Goal: Information Seeking & Learning: Find specific fact

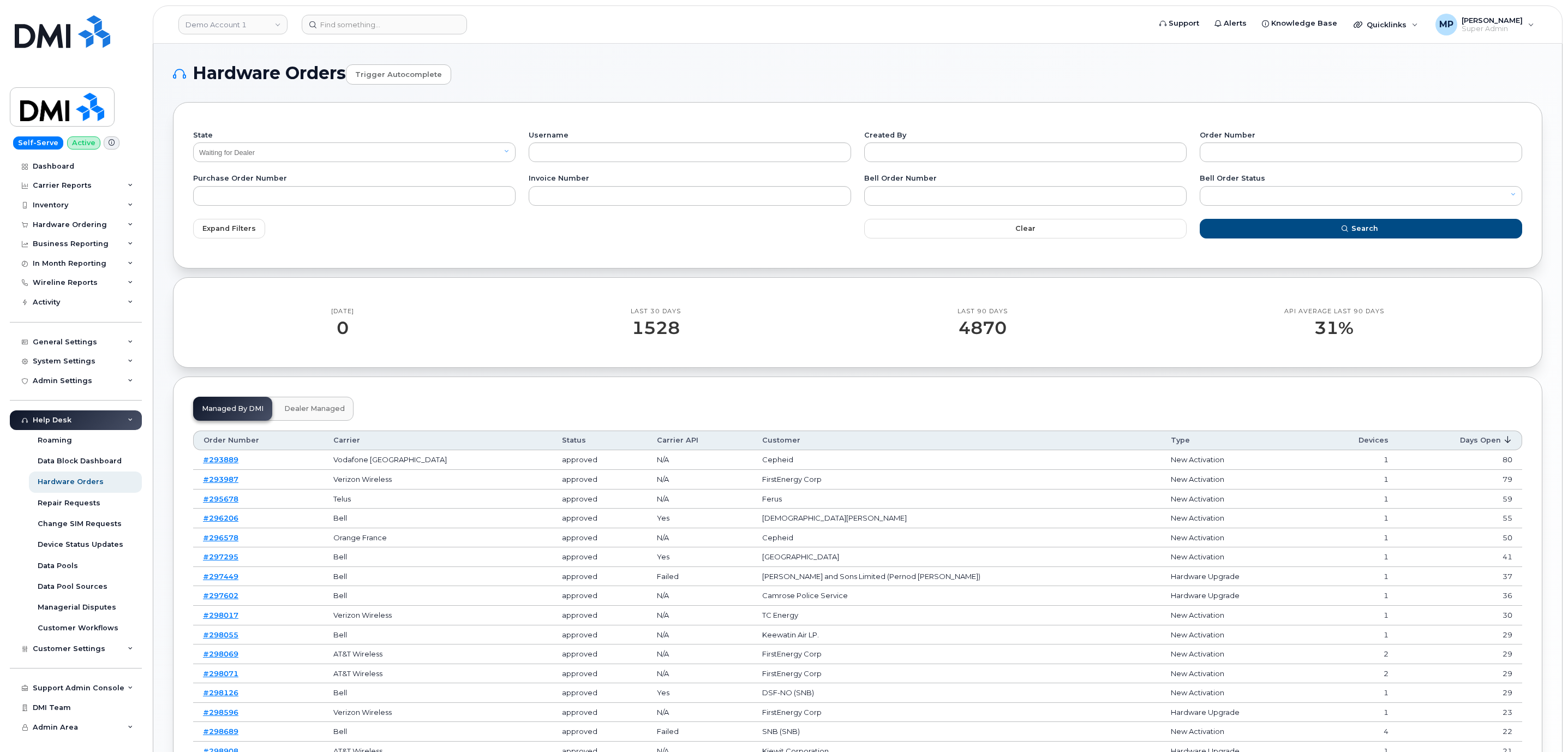
select select "Waiting for Dealer"
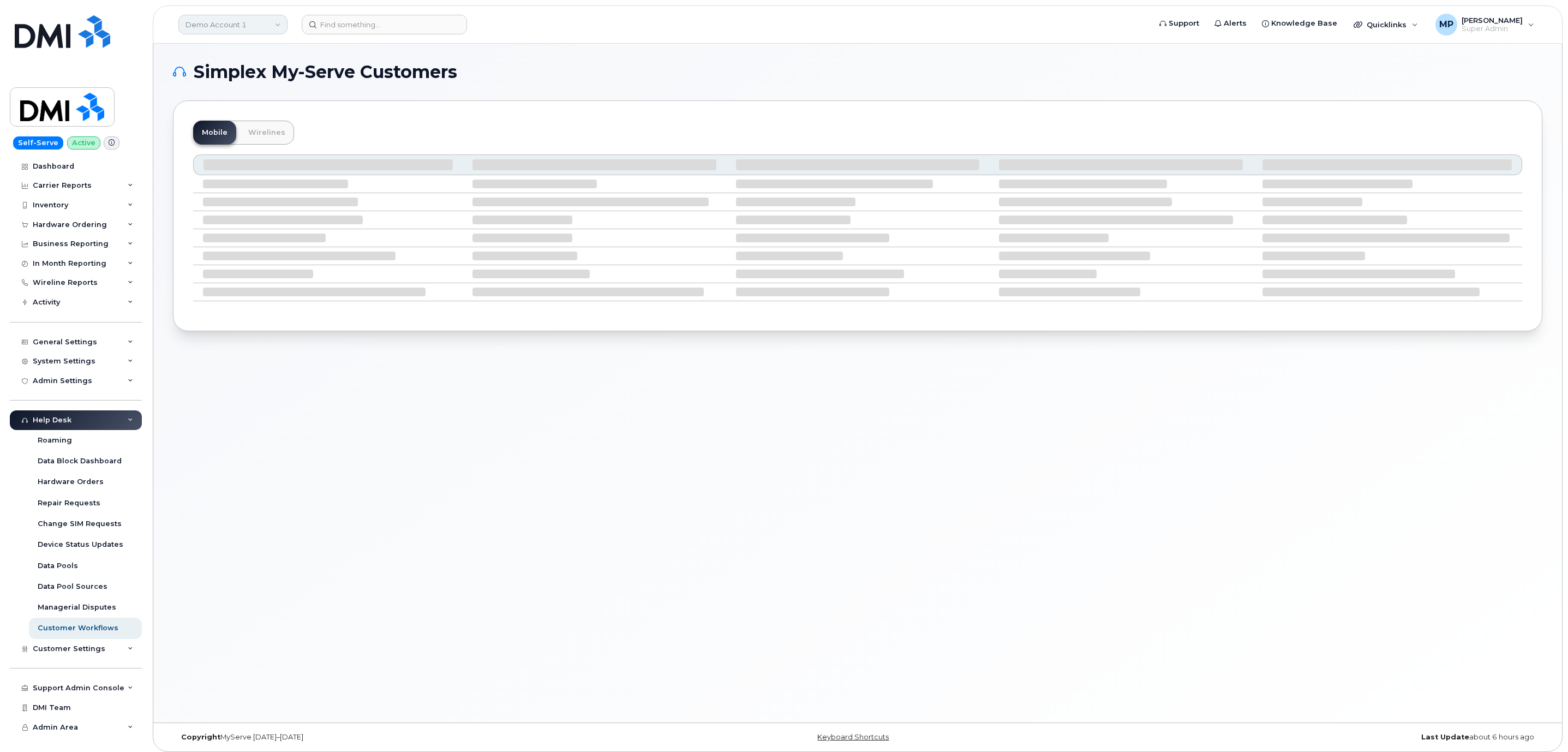
click at [233, 26] on link "Demo Account 1" at bounding box center [233, 24] width 109 height 19
type input "rentok"
click at [216, 103] on span "Rentokil" at bounding box center [203, 103] width 29 height 11
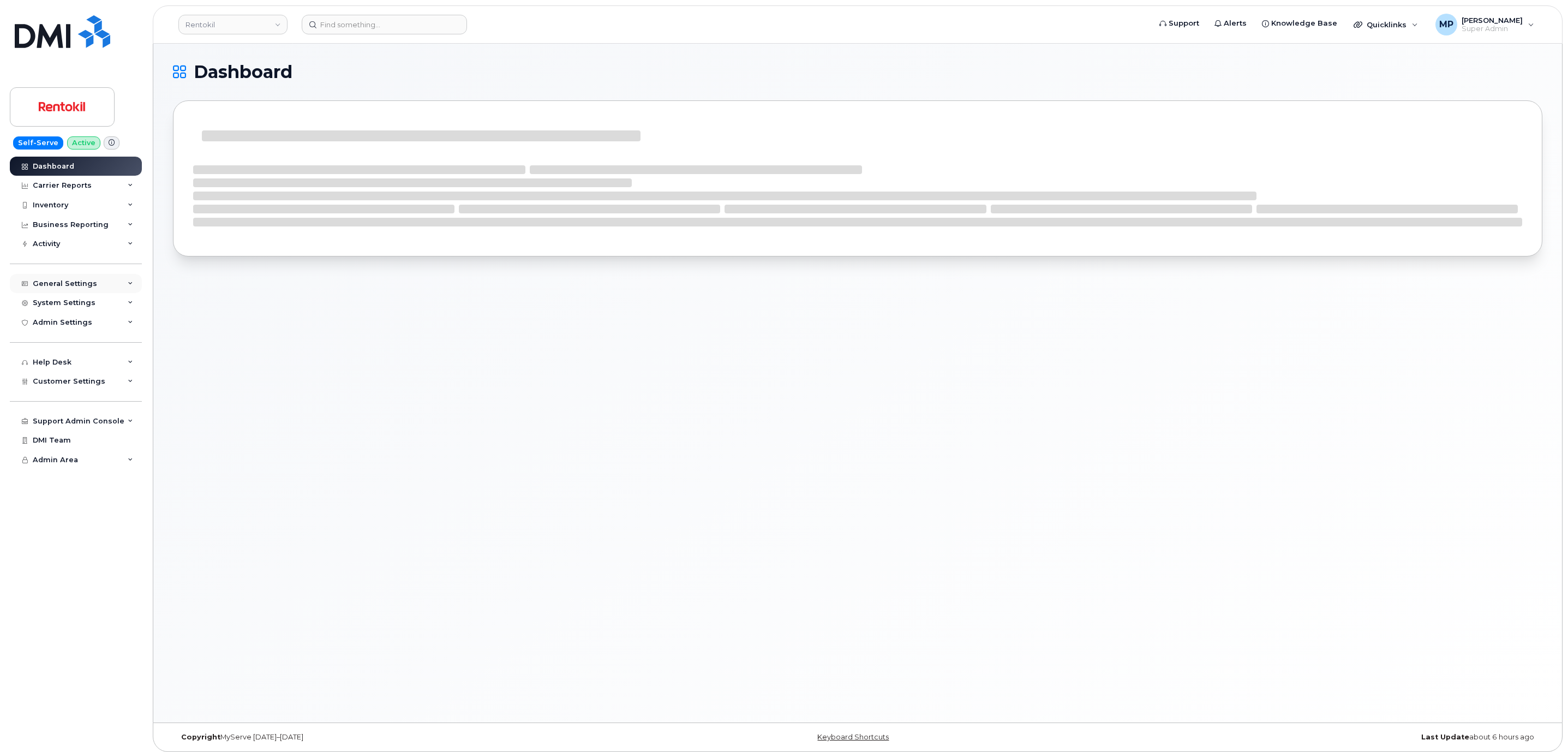
click at [63, 285] on div "General Settings" at bounding box center [64, 284] width 64 height 9
click at [62, 280] on div "General Settings" at bounding box center [64, 284] width 64 height 9
click at [62, 295] on div "System Settings" at bounding box center [76, 303] width 132 height 19
click at [62, 302] on div "System Settings" at bounding box center [64, 303] width 63 height 9
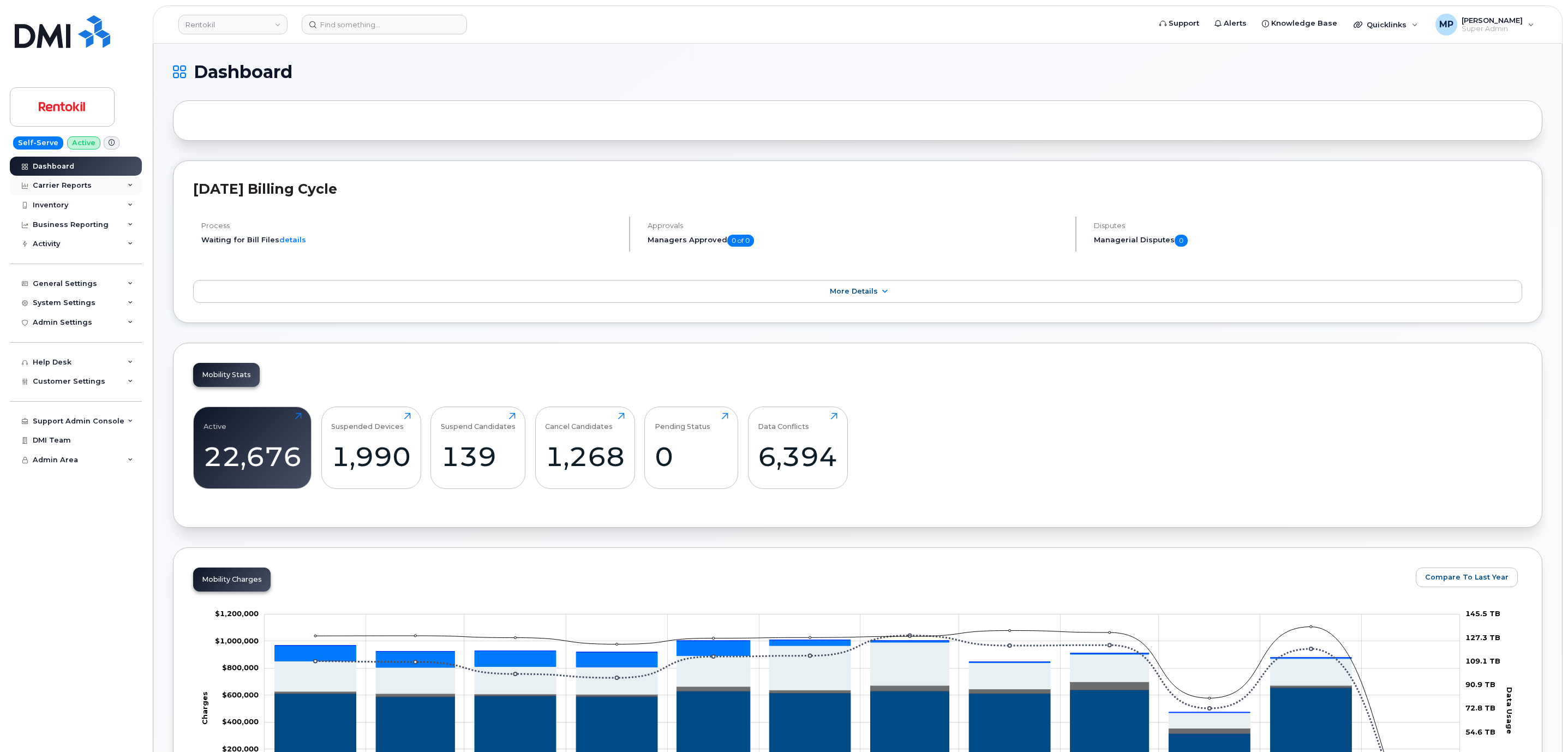
click at [73, 188] on div "Carrier Reports" at bounding box center [62, 186] width 59 height 9
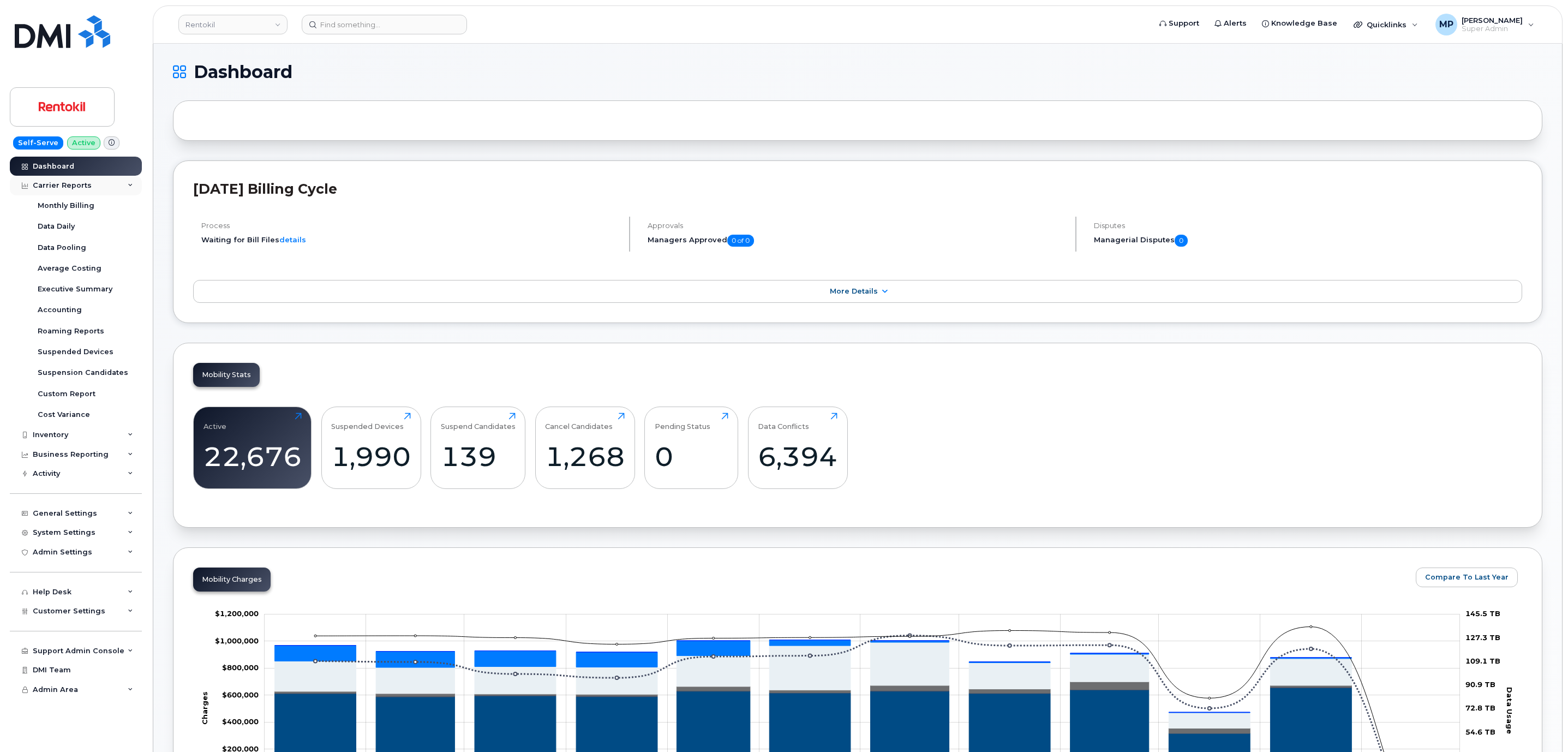
click at [71, 182] on div "Carrier Reports" at bounding box center [62, 186] width 59 height 9
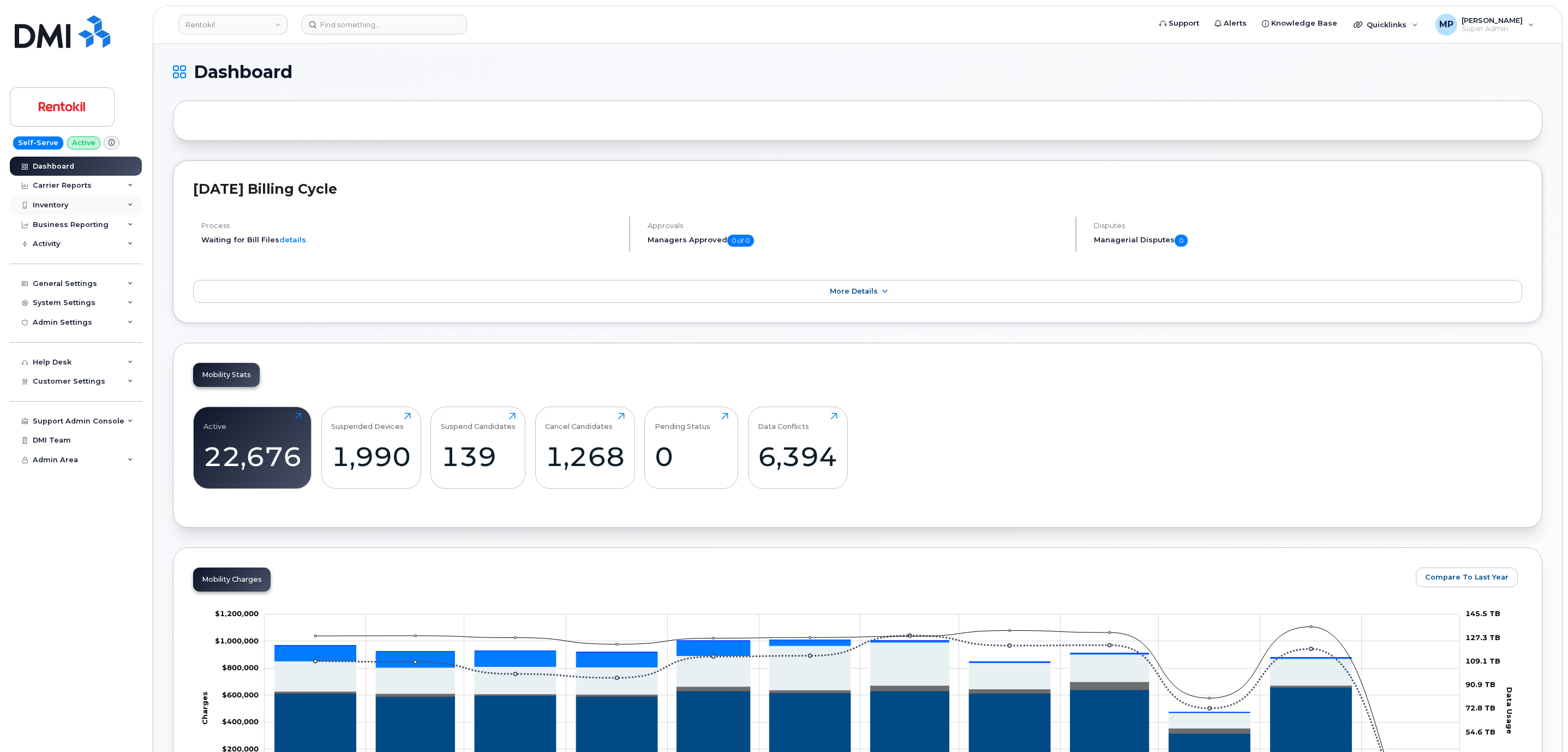
click at [64, 205] on div "Inventory" at bounding box center [50, 205] width 36 height 9
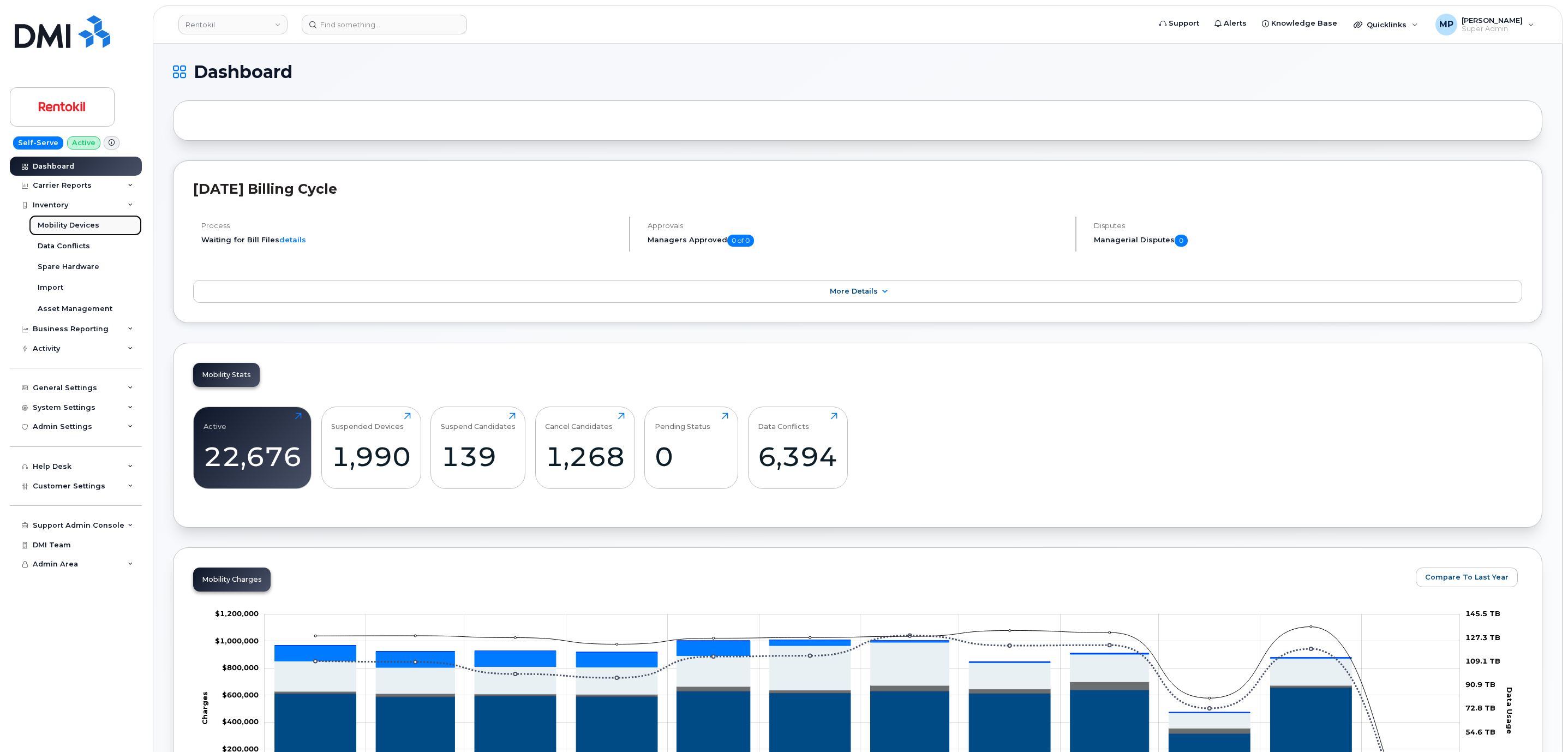
click at [64, 226] on div "Mobility Devices" at bounding box center [68, 225] width 62 height 10
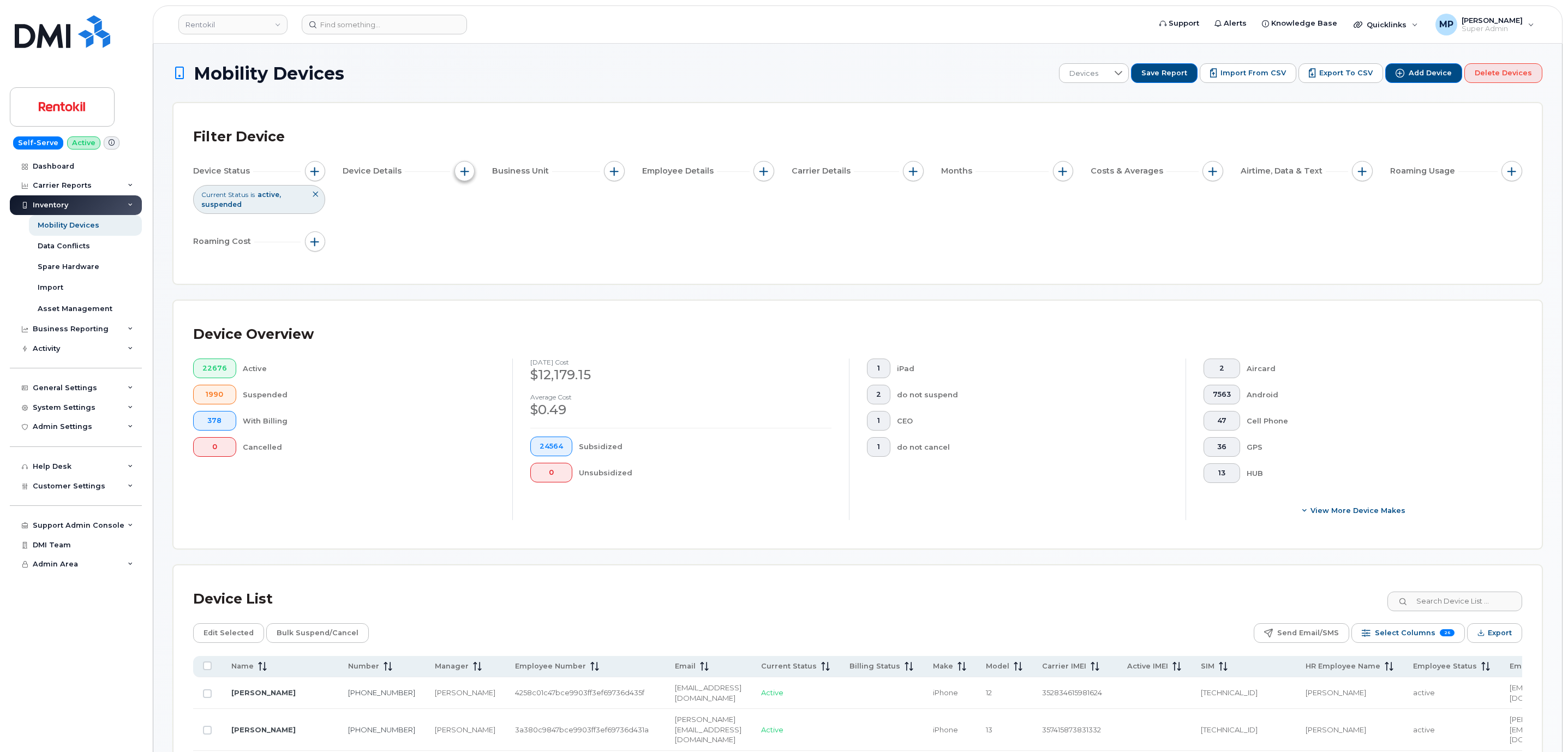
click at [463, 173] on span "button" at bounding box center [465, 171] width 9 height 9
click at [462, 173] on span "button" at bounding box center [465, 171] width 9 height 9
click at [316, 170] on span "button" at bounding box center [315, 171] width 9 height 9
click at [318, 171] on span "button" at bounding box center [315, 171] width 9 height 9
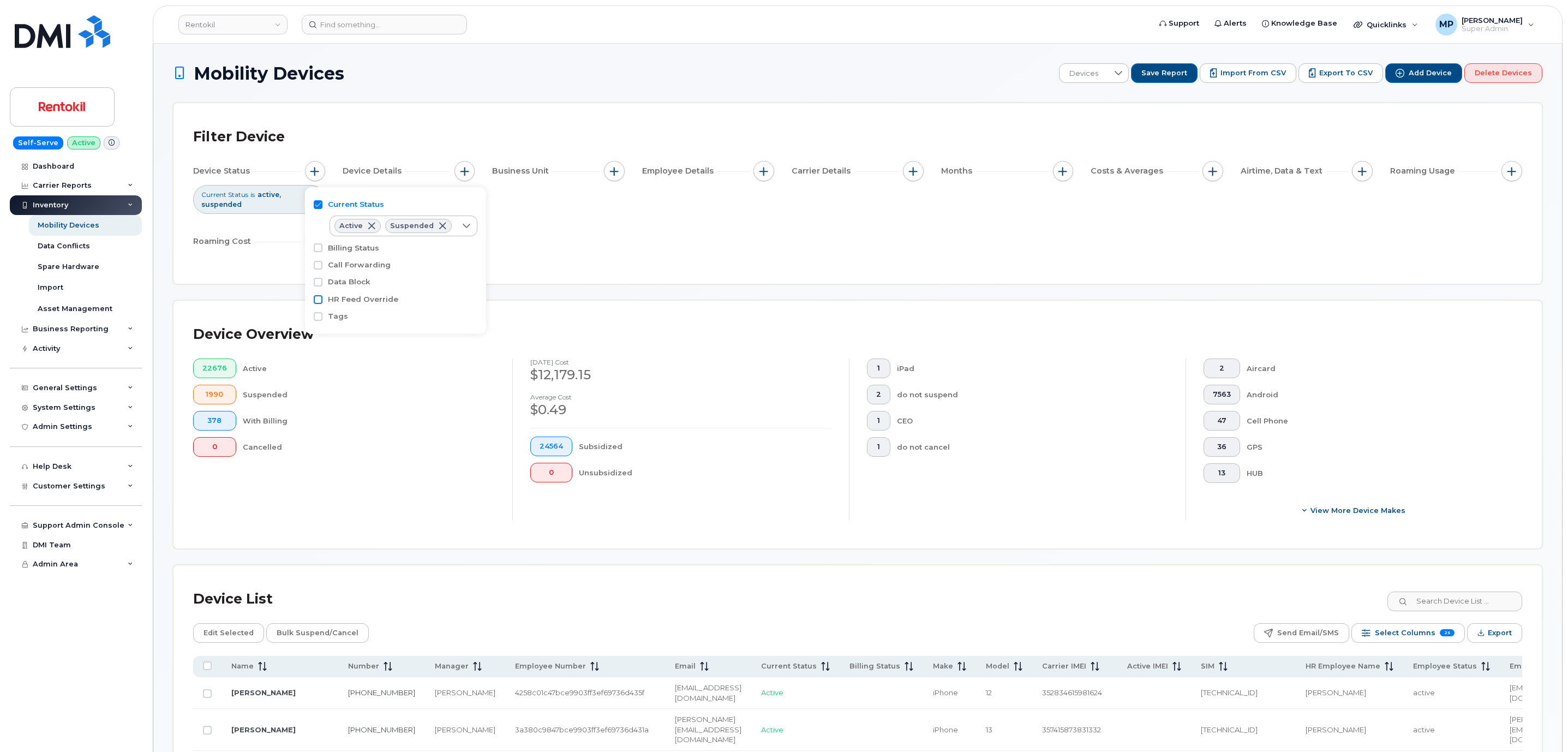
click at [321, 302] on input "HR Feed Override" at bounding box center [318, 300] width 9 height 9
checkbox input "true"
click at [464, 321] on icon at bounding box center [467, 320] width 9 height 9
click at [370, 344] on span "Active" at bounding box center [363, 345] width 23 height 11
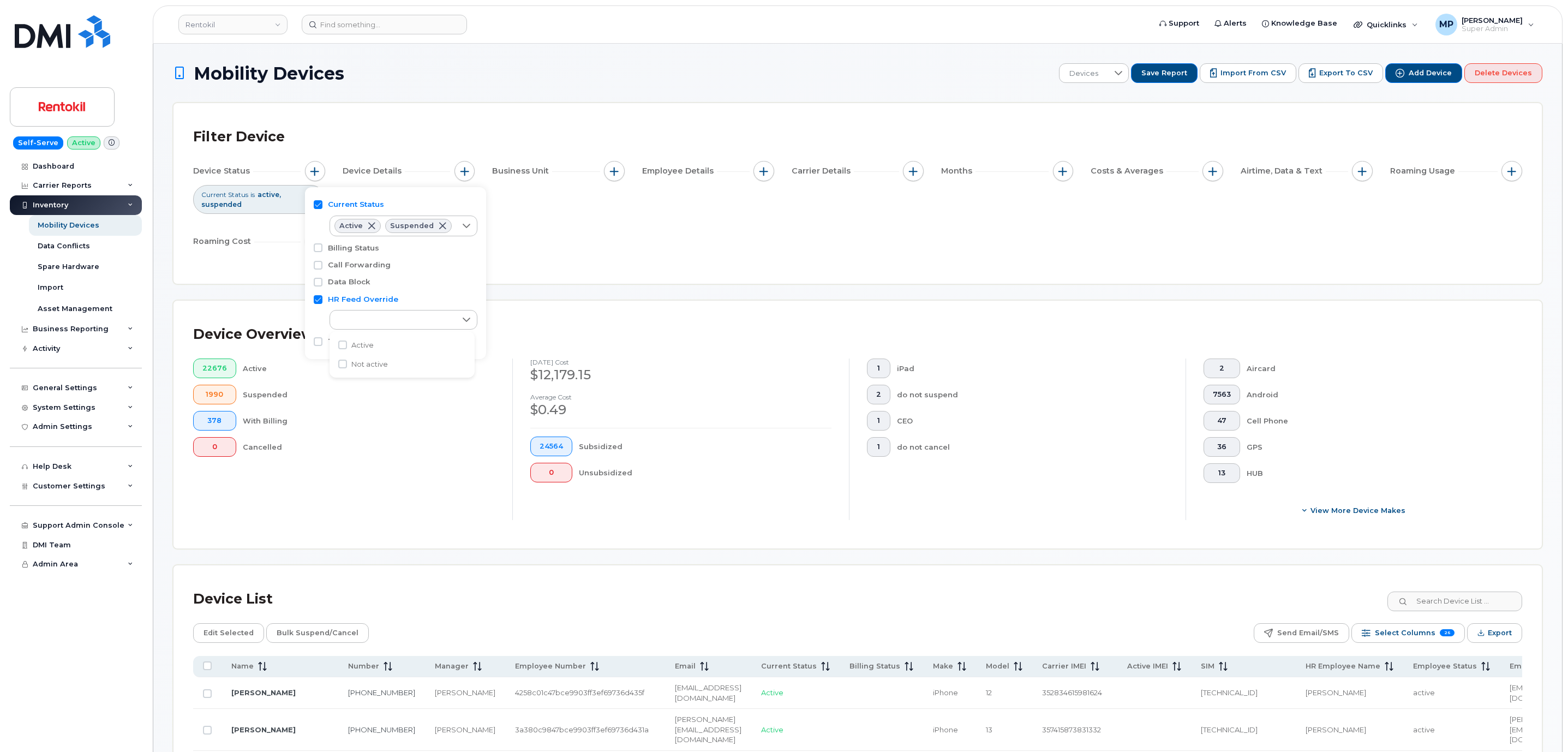
checkbox input "true"
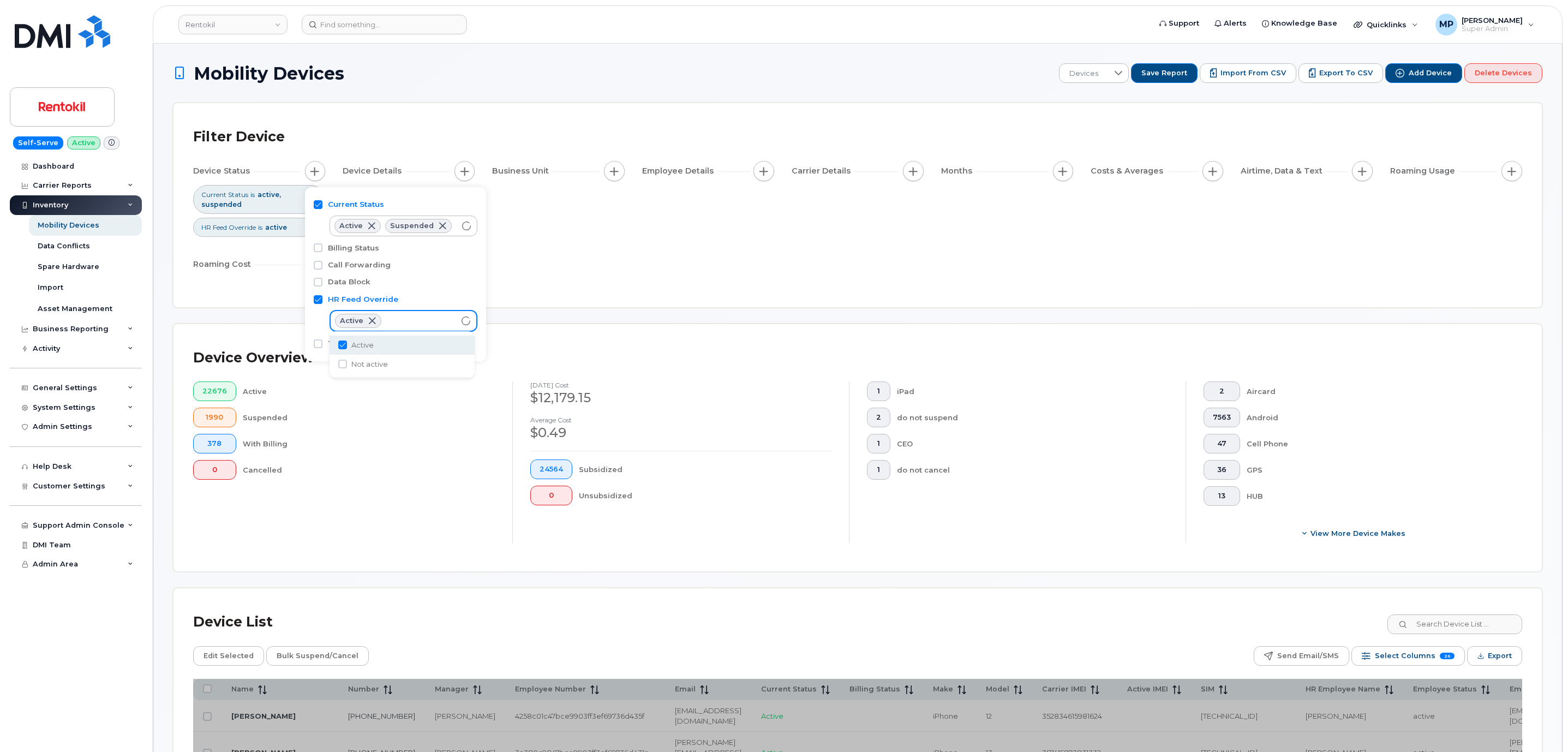
click at [786, 278] on div "Device Status Current Status is active suspended HR Feed Override is active Dev…" at bounding box center [857, 220] width 1329 height 118
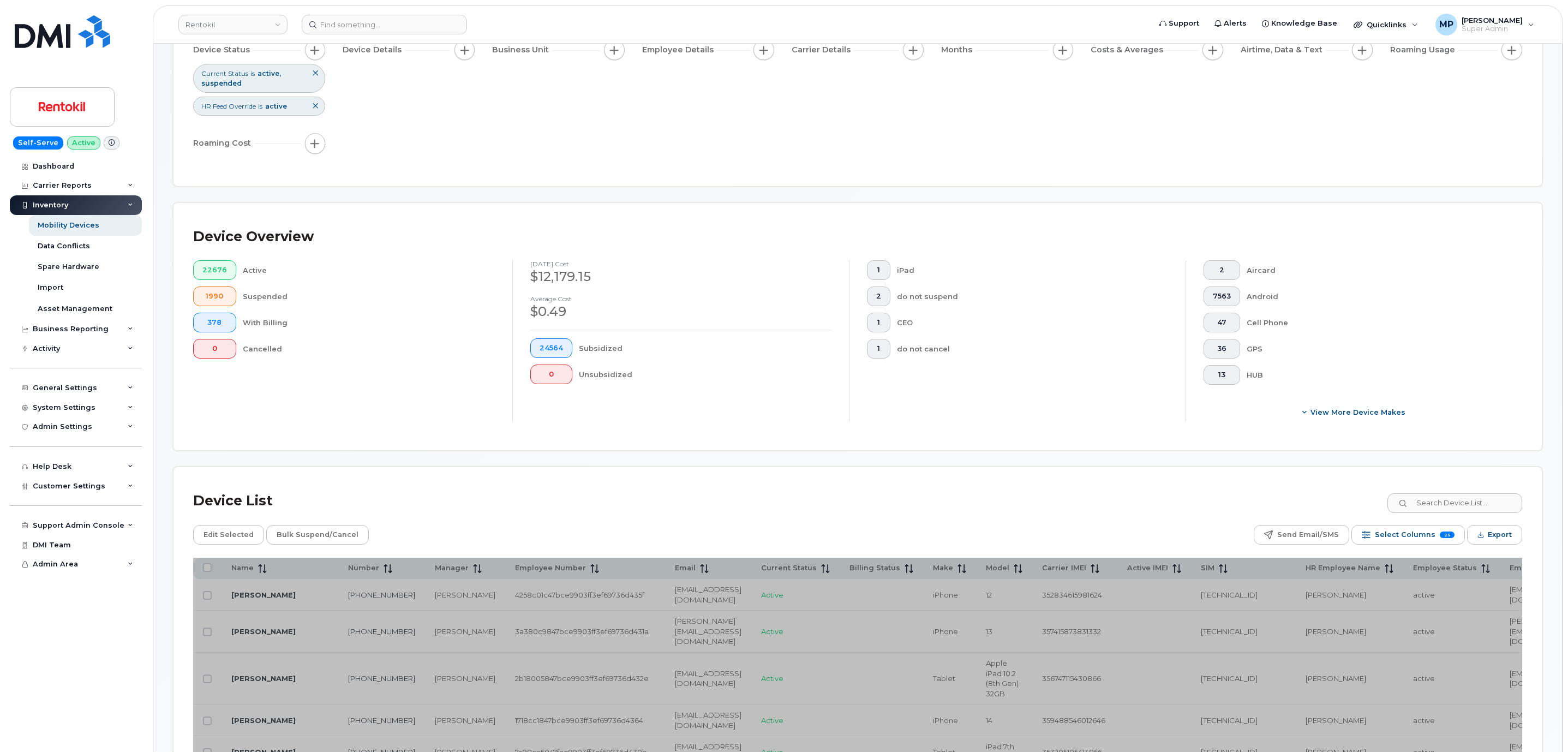
scroll to position [164, 0]
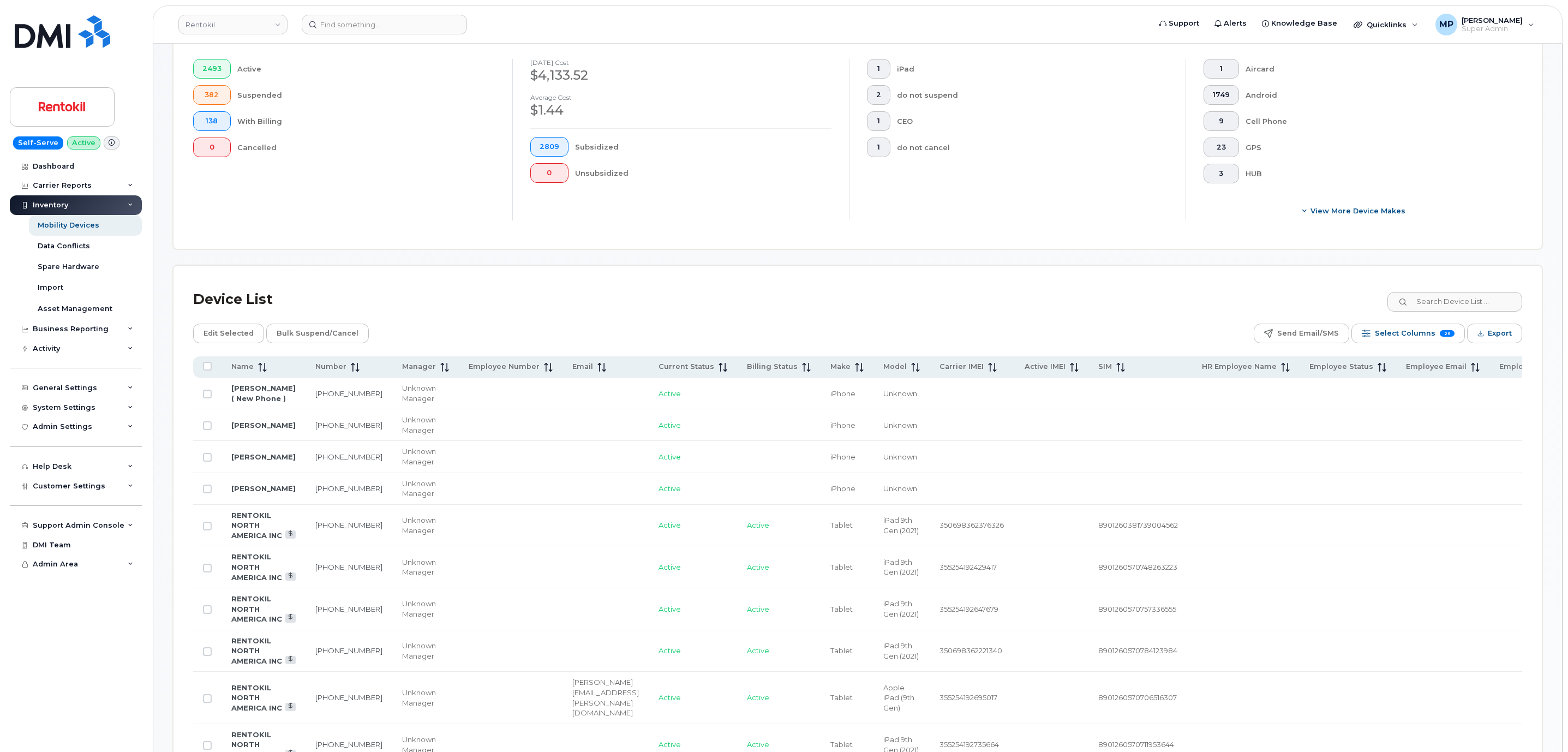
scroll to position [327, 0]
click at [599, 367] on icon at bounding box center [600, 362] width 1 height 9
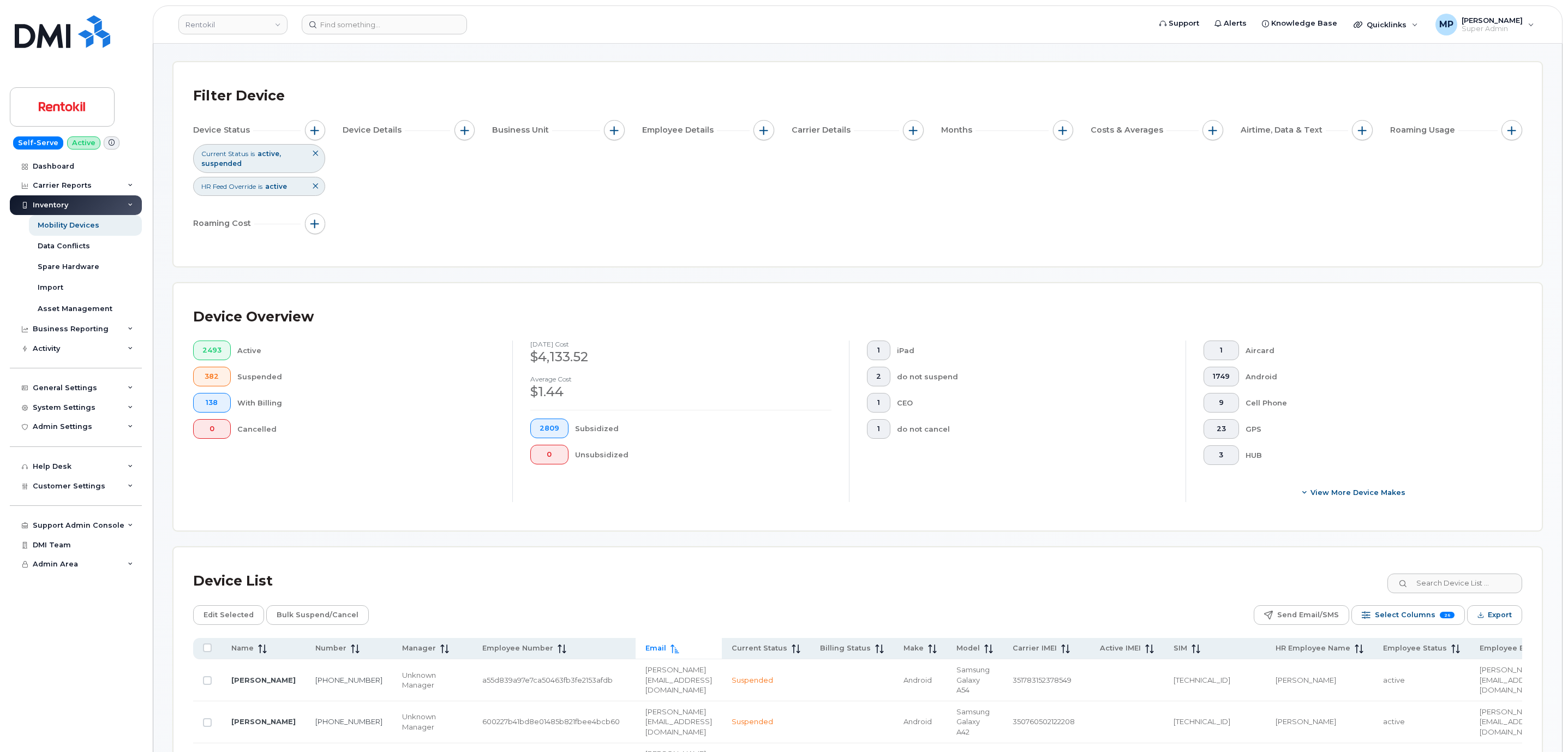
scroll to position [0, 0]
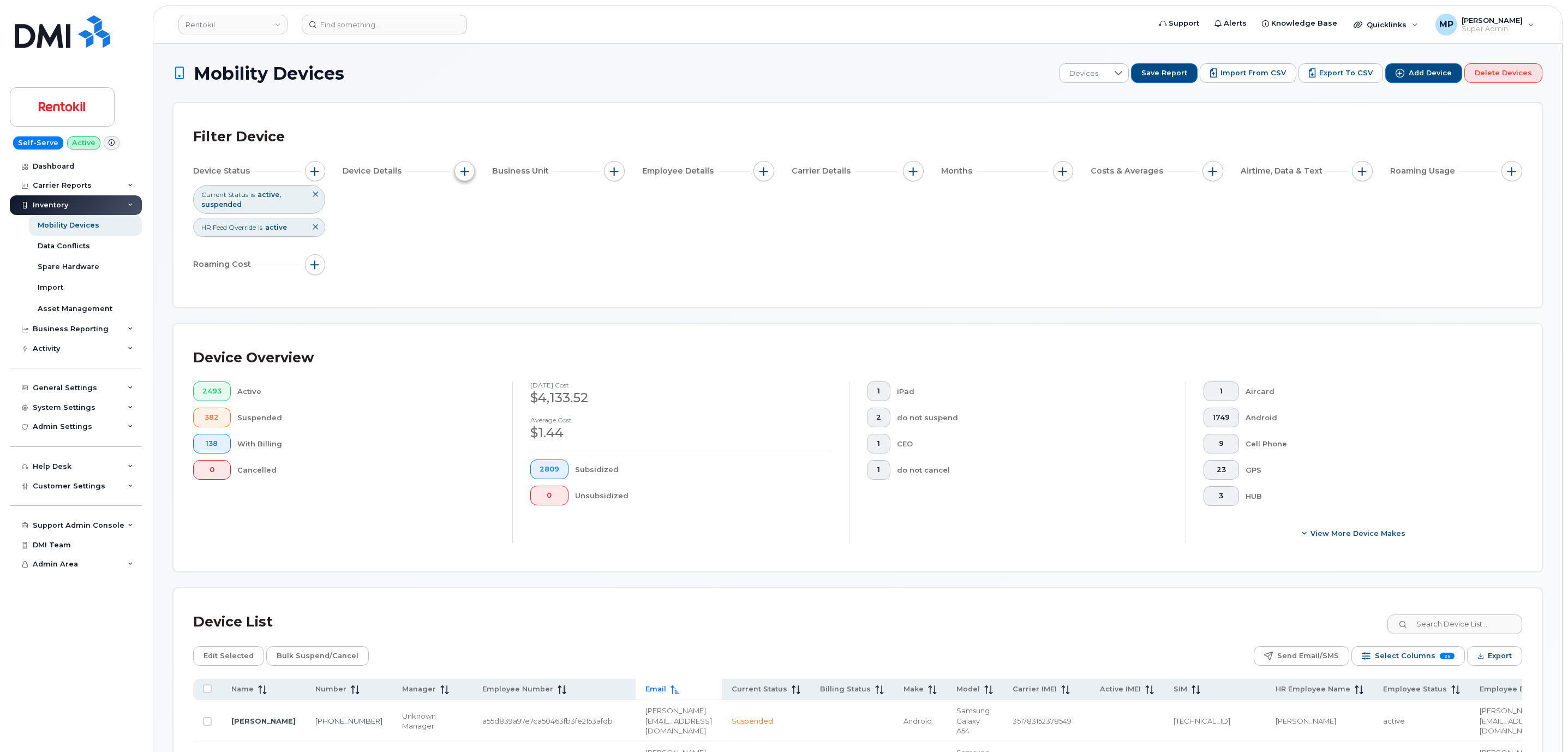
click at [464, 171] on span "button" at bounding box center [465, 171] width 9 height 9
click at [316, 170] on span "button" at bounding box center [315, 171] width 9 height 9
click at [315, 170] on span "button" at bounding box center [315, 171] width 9 height 9
click at [475, 169] on button "button" at bounding box center [465, 171] width 21 height 21
click at [468, 169] on span "button" at bounding box center [465, 171] width 9 height 9
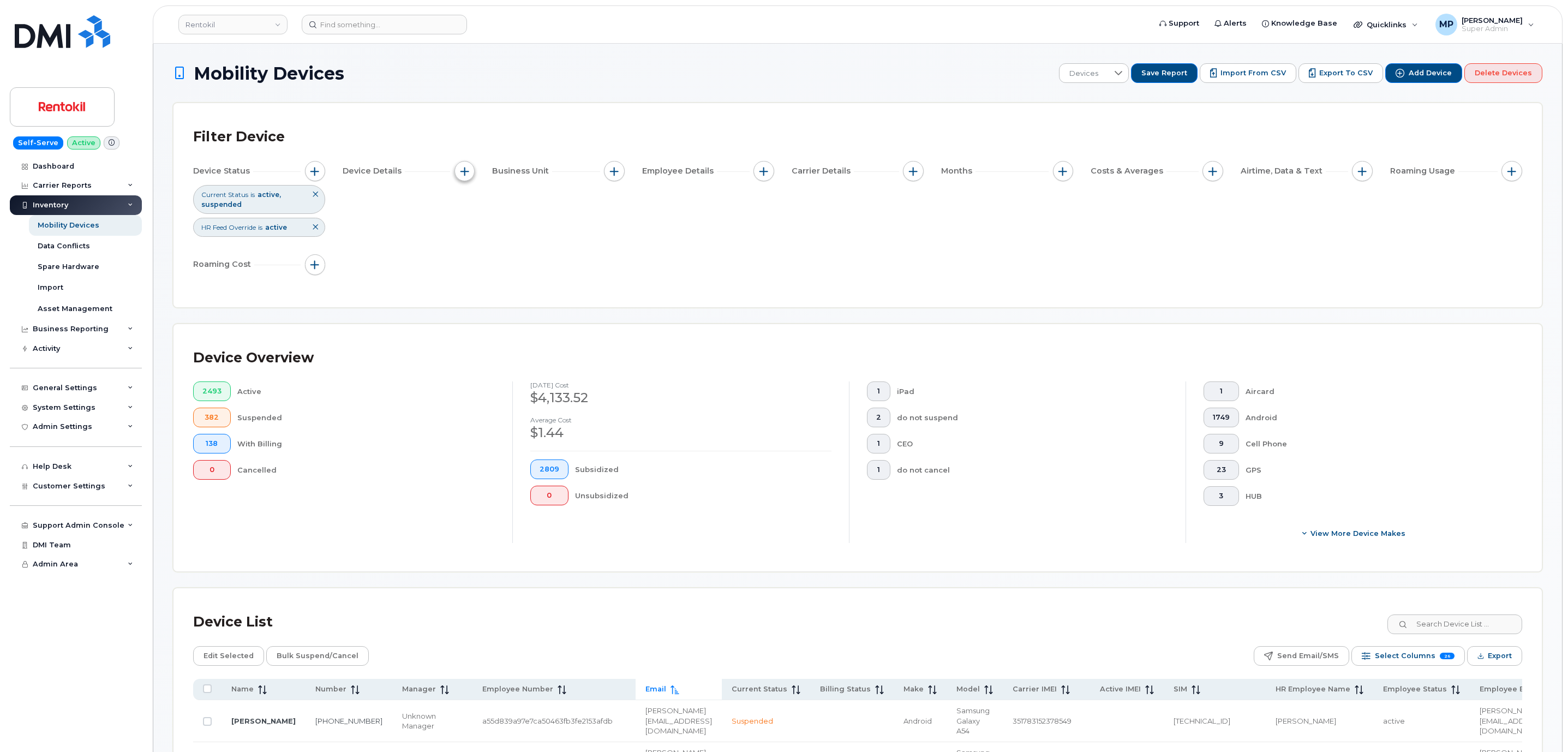
click at [460, 172] on span "button" at bounding box center [465, 171] width 9 height 9
click at [677, 307] on div "Filter Device Device Status Current Status is active suspended HR Feed Override…" at bounding box center [857, 205] width 1368 height 204
click at [759, 169] on button "button" at bounding box center [764, 171] width 21 height 21
click at [668, 269] on div "Device Status Current Status is active suspended HR Feed Override is active Dev…" at bounding box center [857, 220] width 1329 height 118
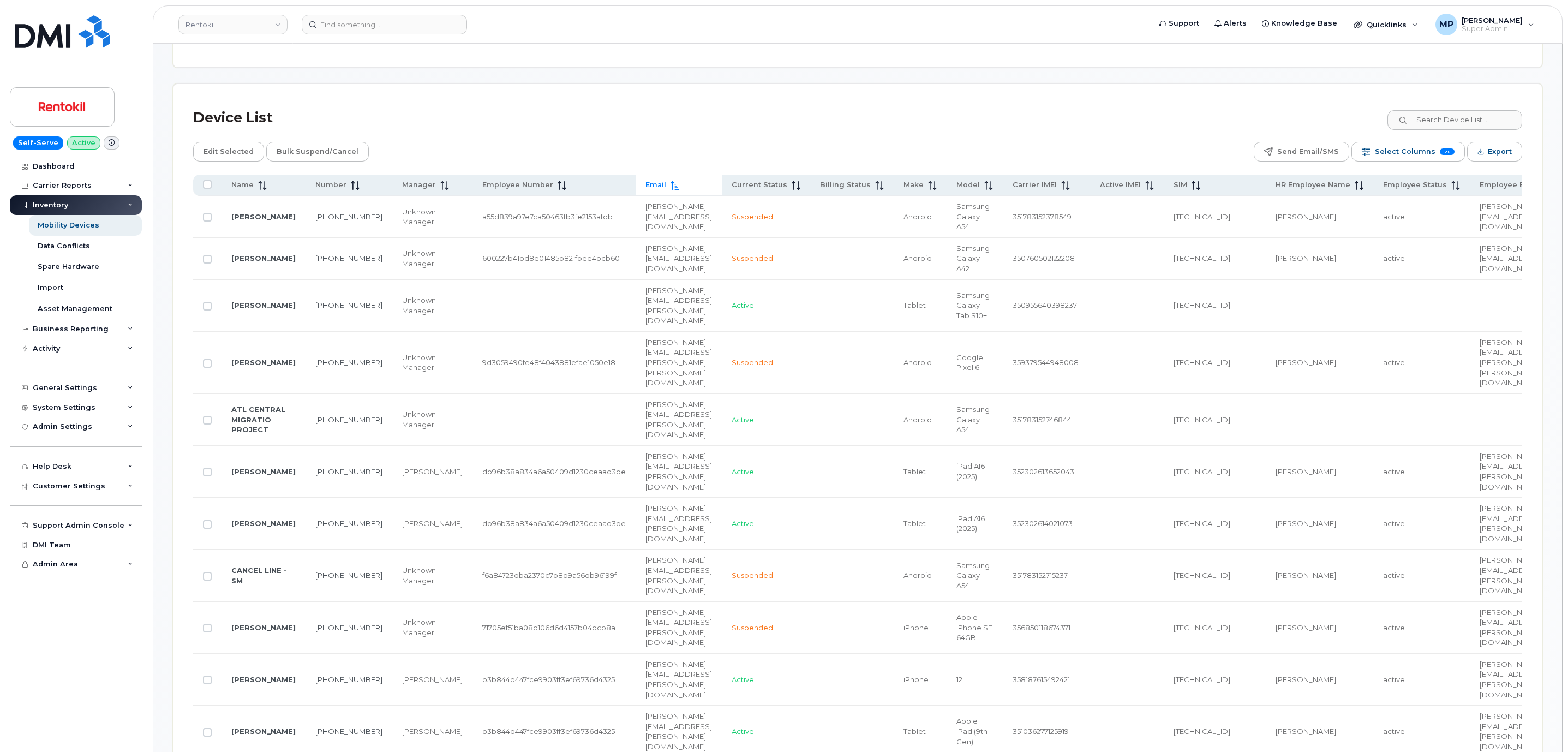
scroll to position [573, 0]
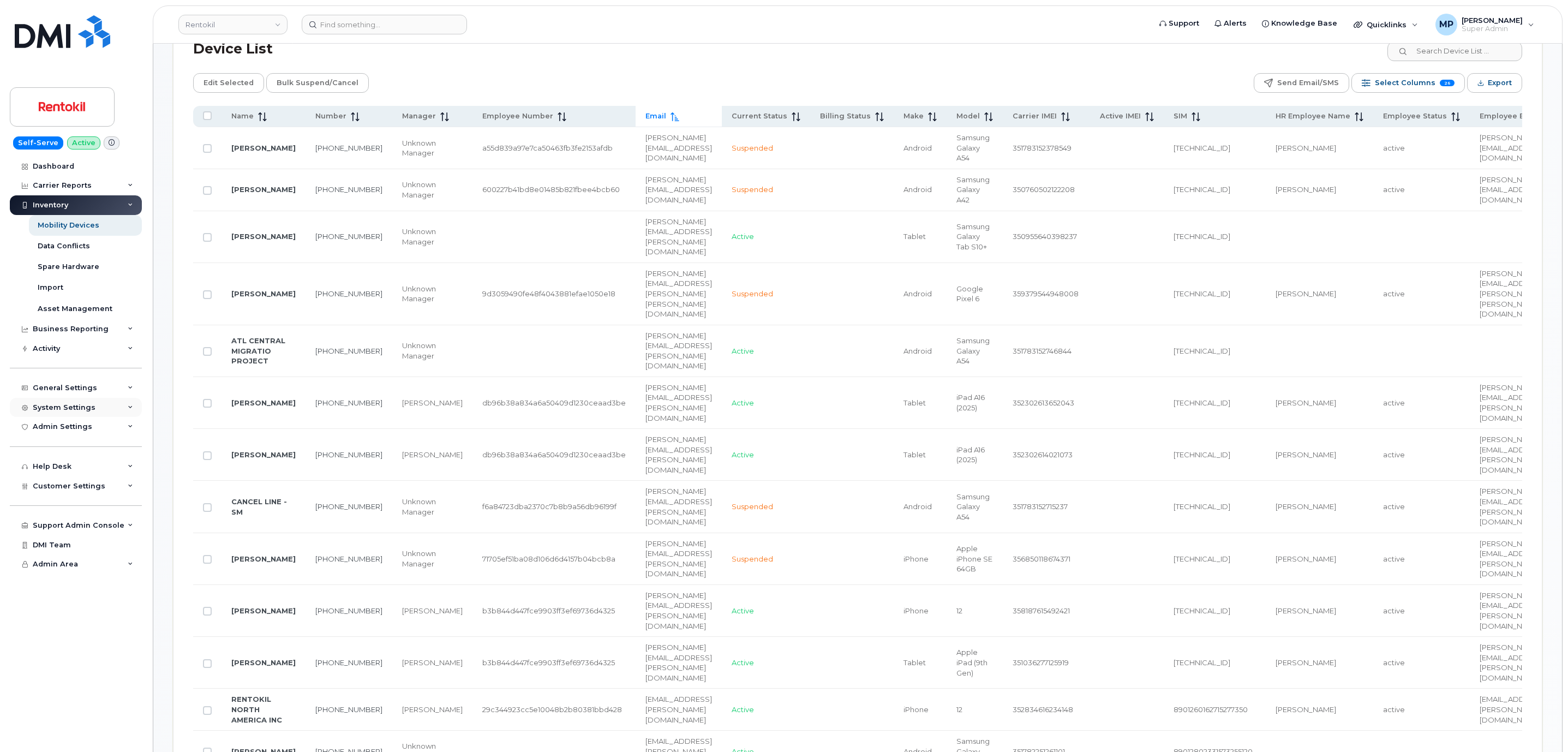
click at [66, 409] on div "System Settings" at bounding box center [64, 408] width 63 height 9
click at [71, 387] on div "General Settings" at bounding box center [64, 388] width 64 height 9
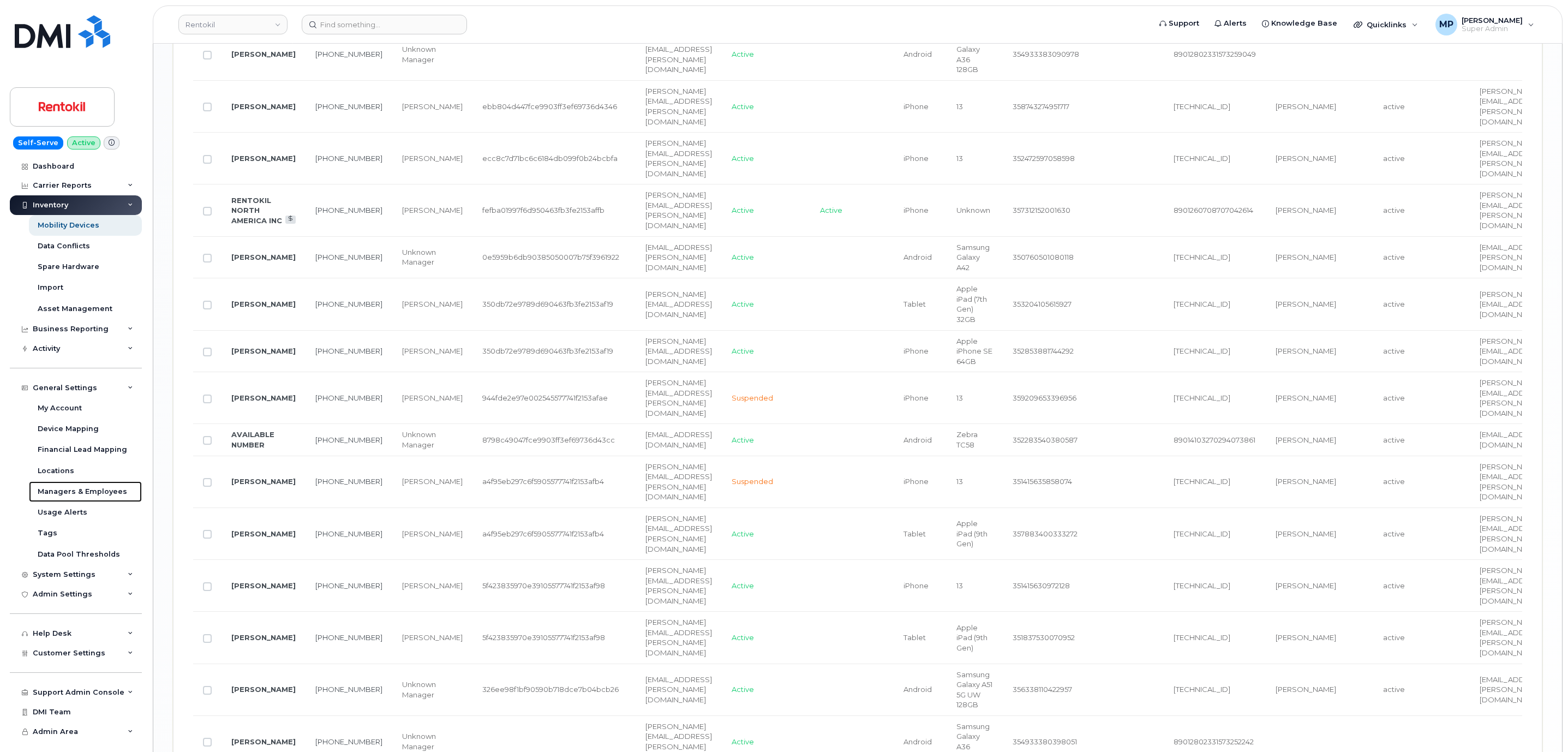
scroll to position [2137, 0]
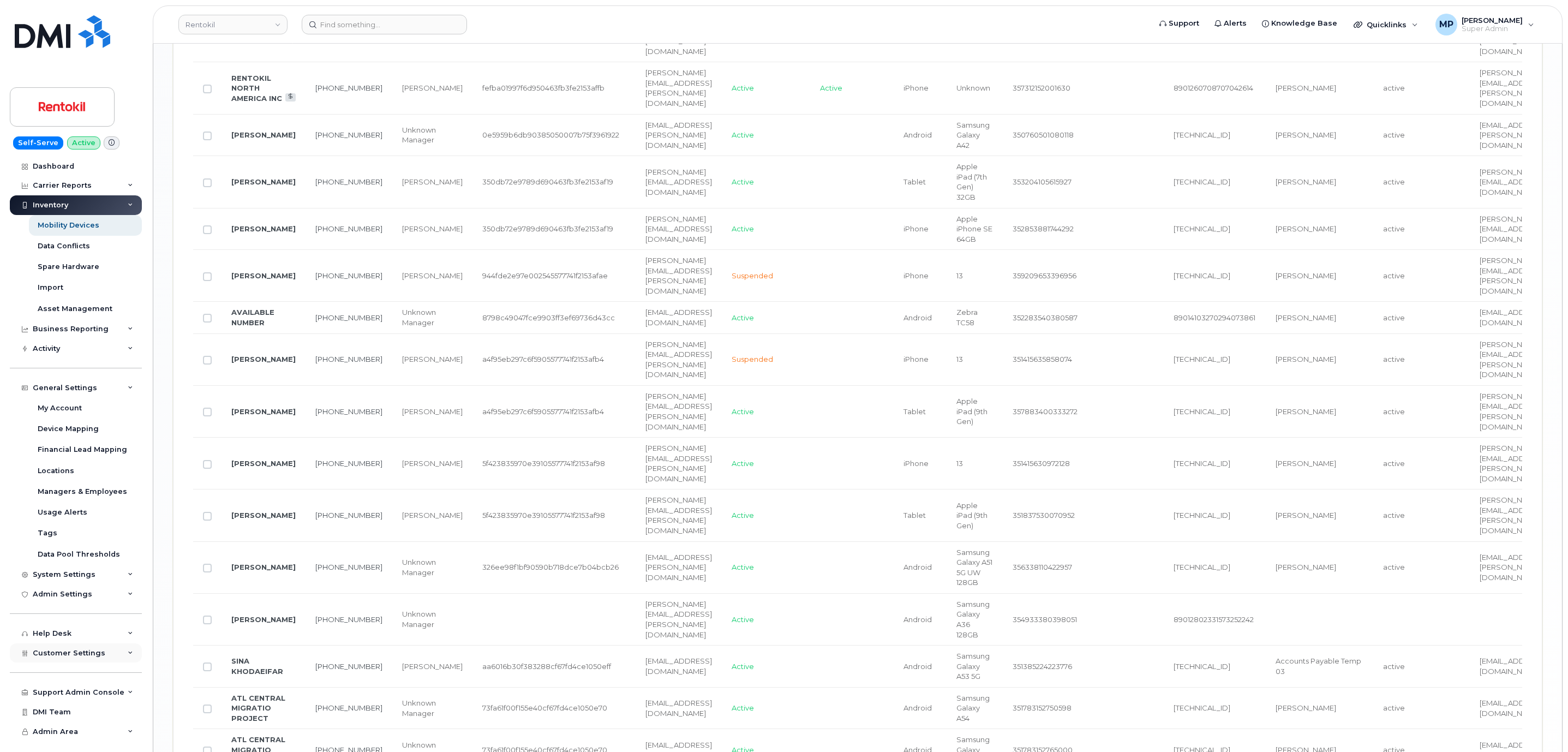
click at [54, 653] on span "Customer Settings" at bounding box center [69, 653] width 73 height 8
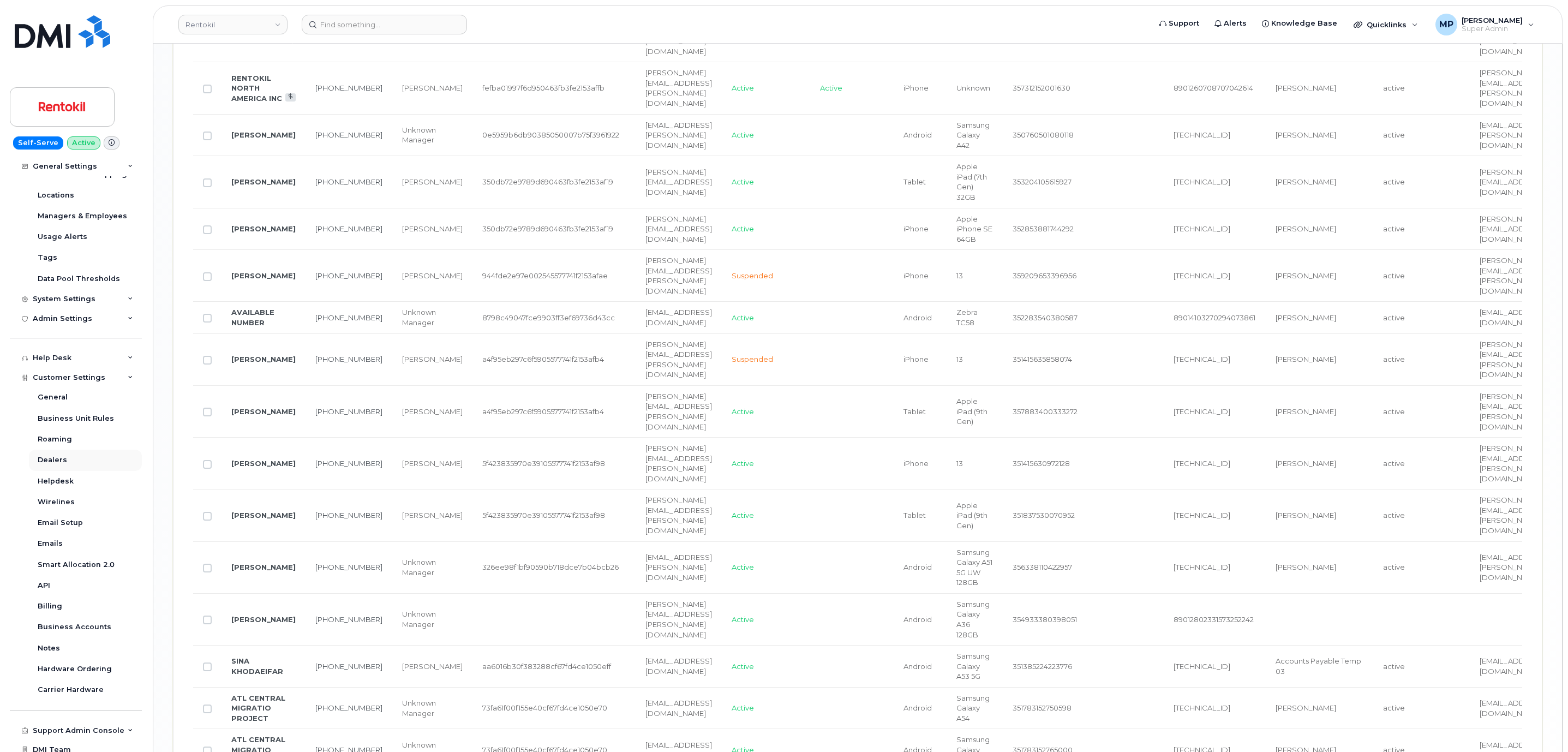
scroll to position [302, 0]
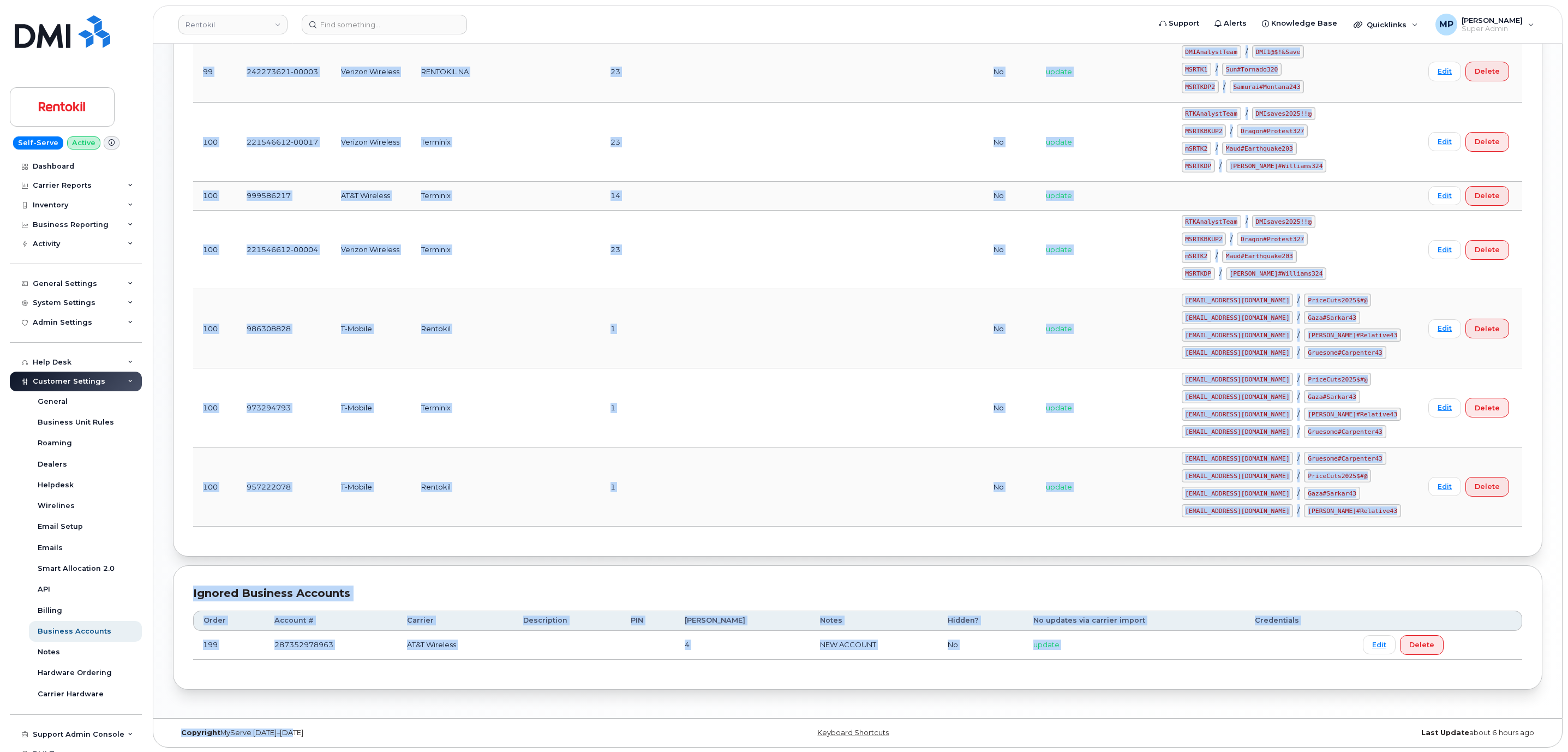
scroll to position [783, 0]
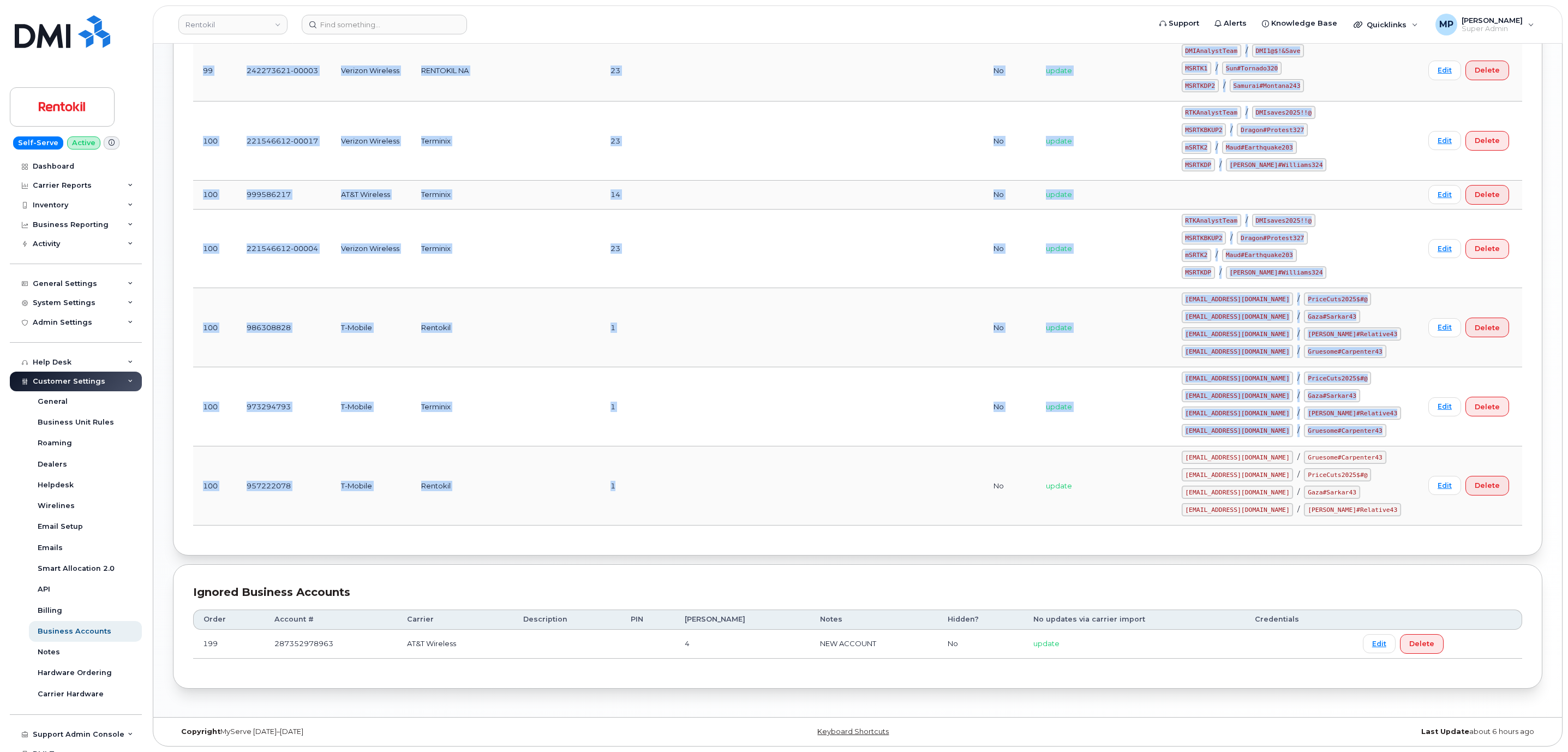
drag, startPoint x: 203, startPoint y: 185, endPoint x: 759, endPoint y: 487, distance: 632.7
click at [759, 487] on tbody "100 782559558-00001 Verizon Wireless 1 No update MSRTK3 / Lovell#Madras1639 MSR…" at bounding box center [857, 6] width 1329 height 1040
copy tbody "100 782559558-00001 Verizon Wireless 1 No update MSRTK3 / Lovell#Madras1639 MSR…"
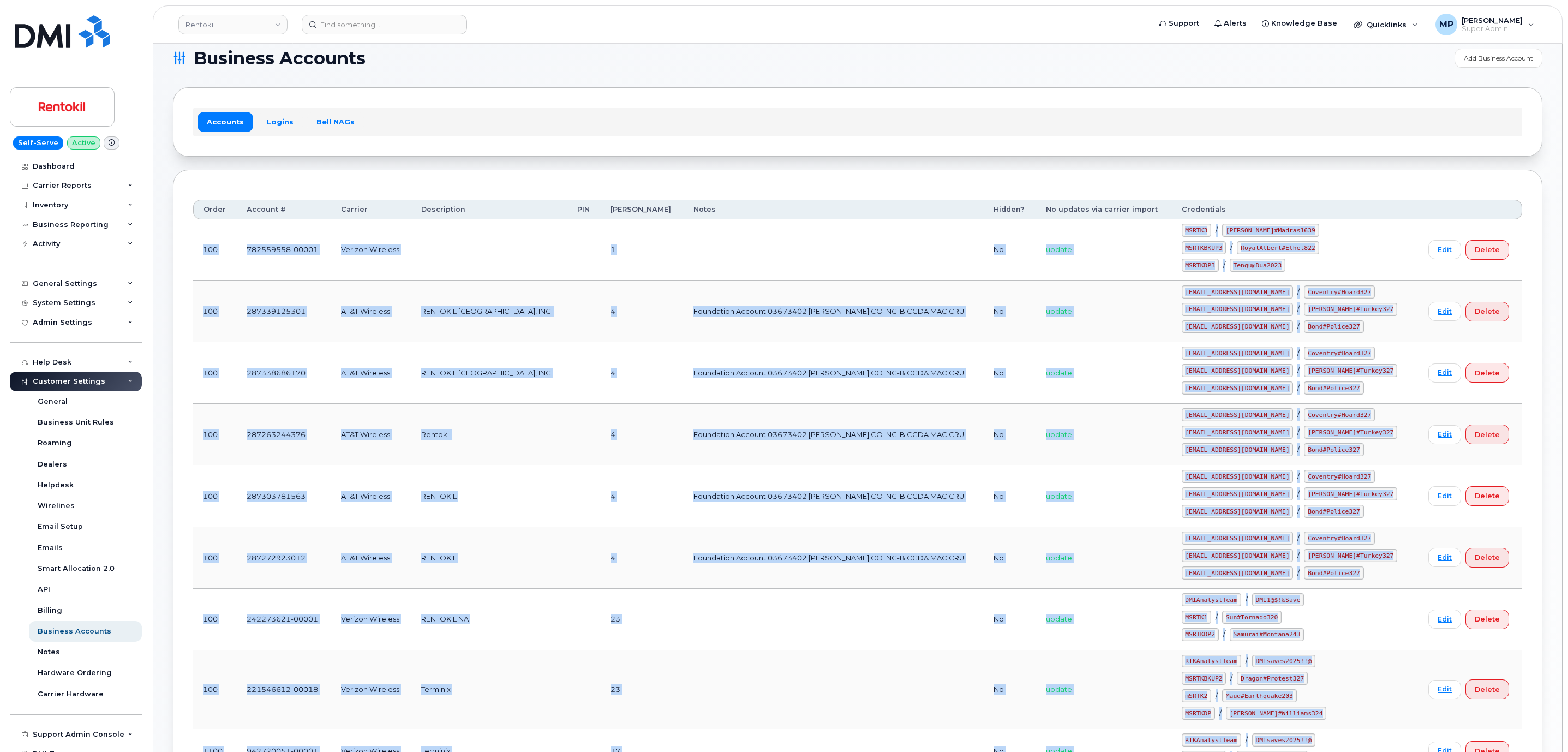
scroll to position [0, 0]
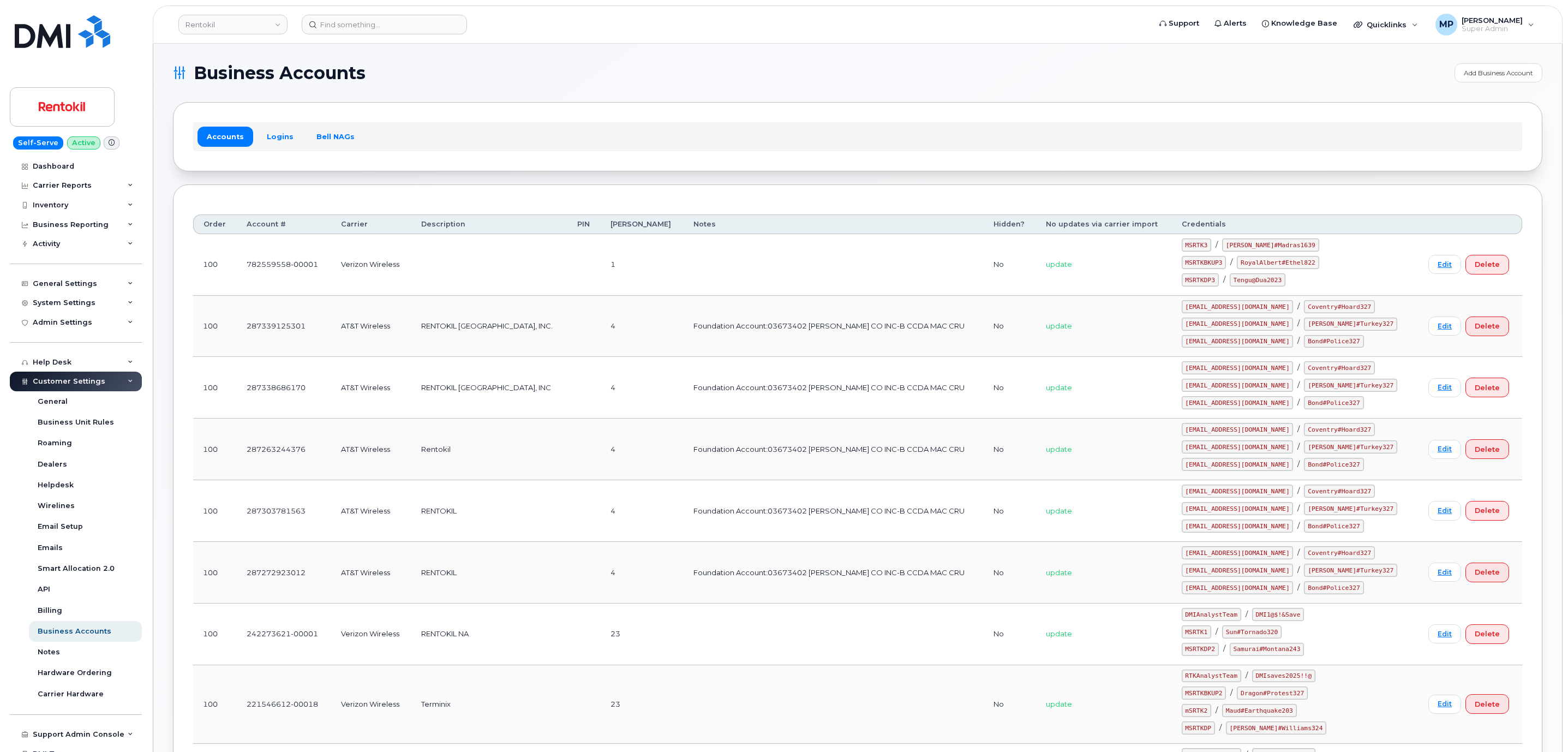
click at [687, 61] on div "Business Accounts Add Business Account Accounts Logins Bell NAGs Order Account …" at bounding box center [857, 755] width 1409 height 1422
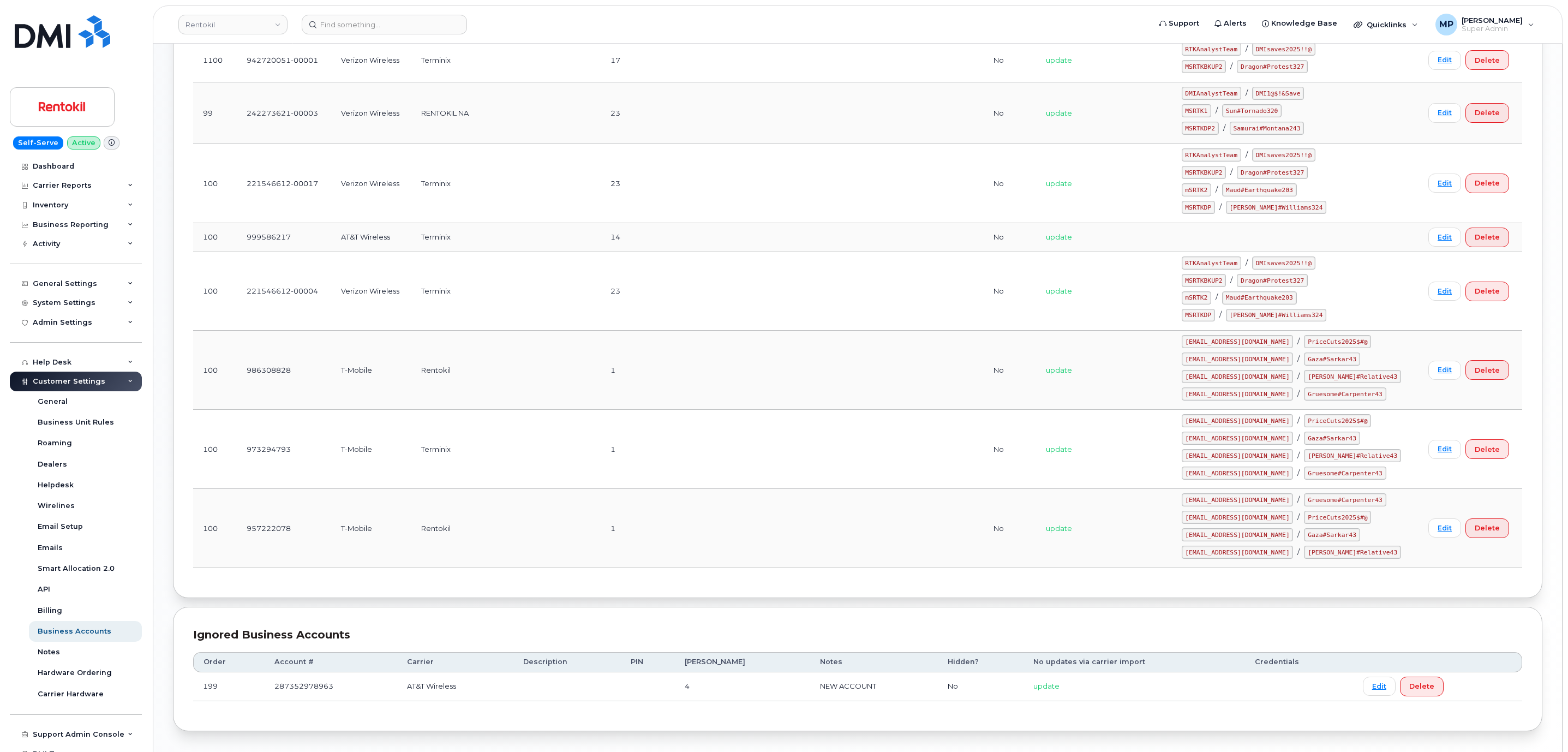
scroll to position [783, 0]
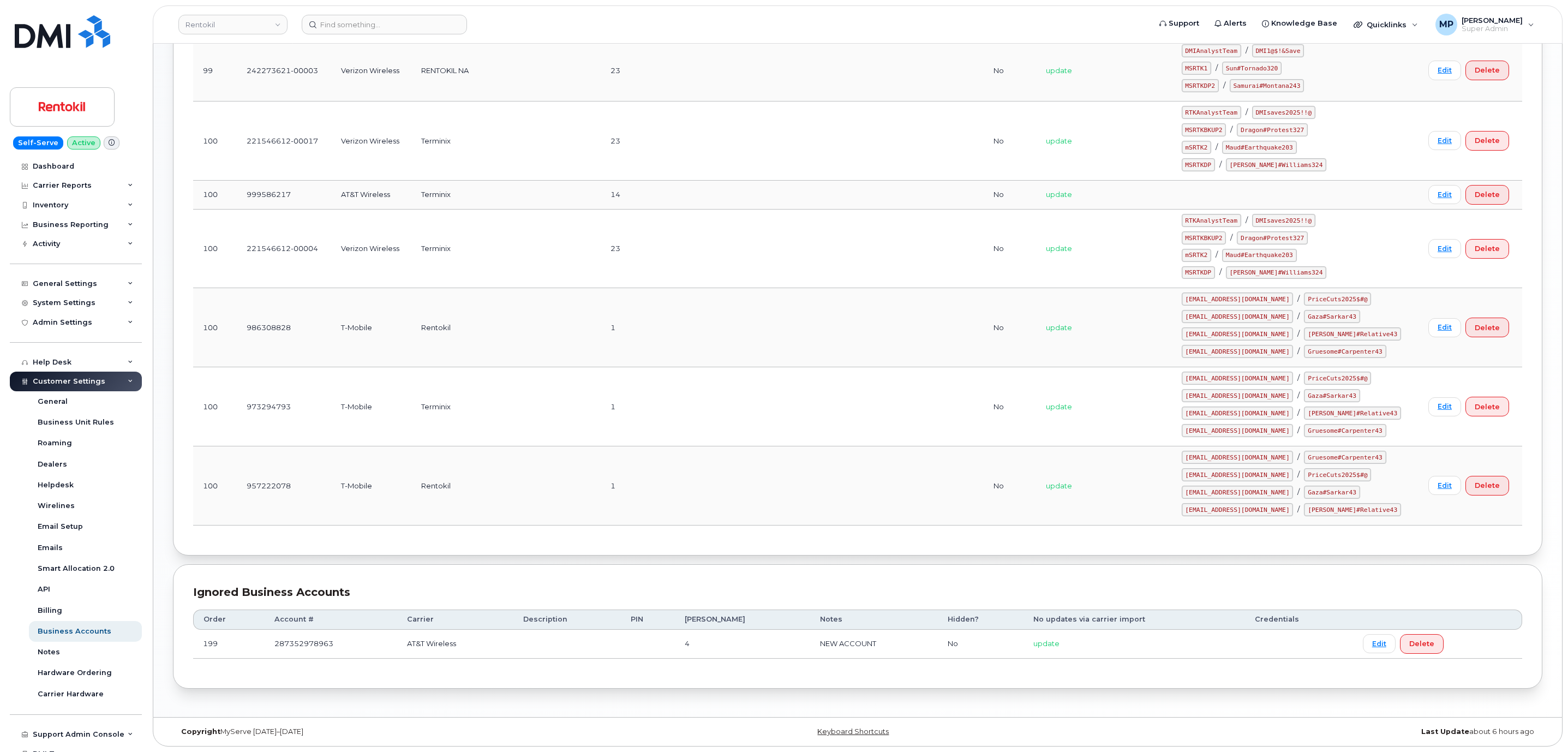
click at [300, 641] on td "287352978963" at bounding box center [331, 644] width 133 height 29
copy td "287352978963"
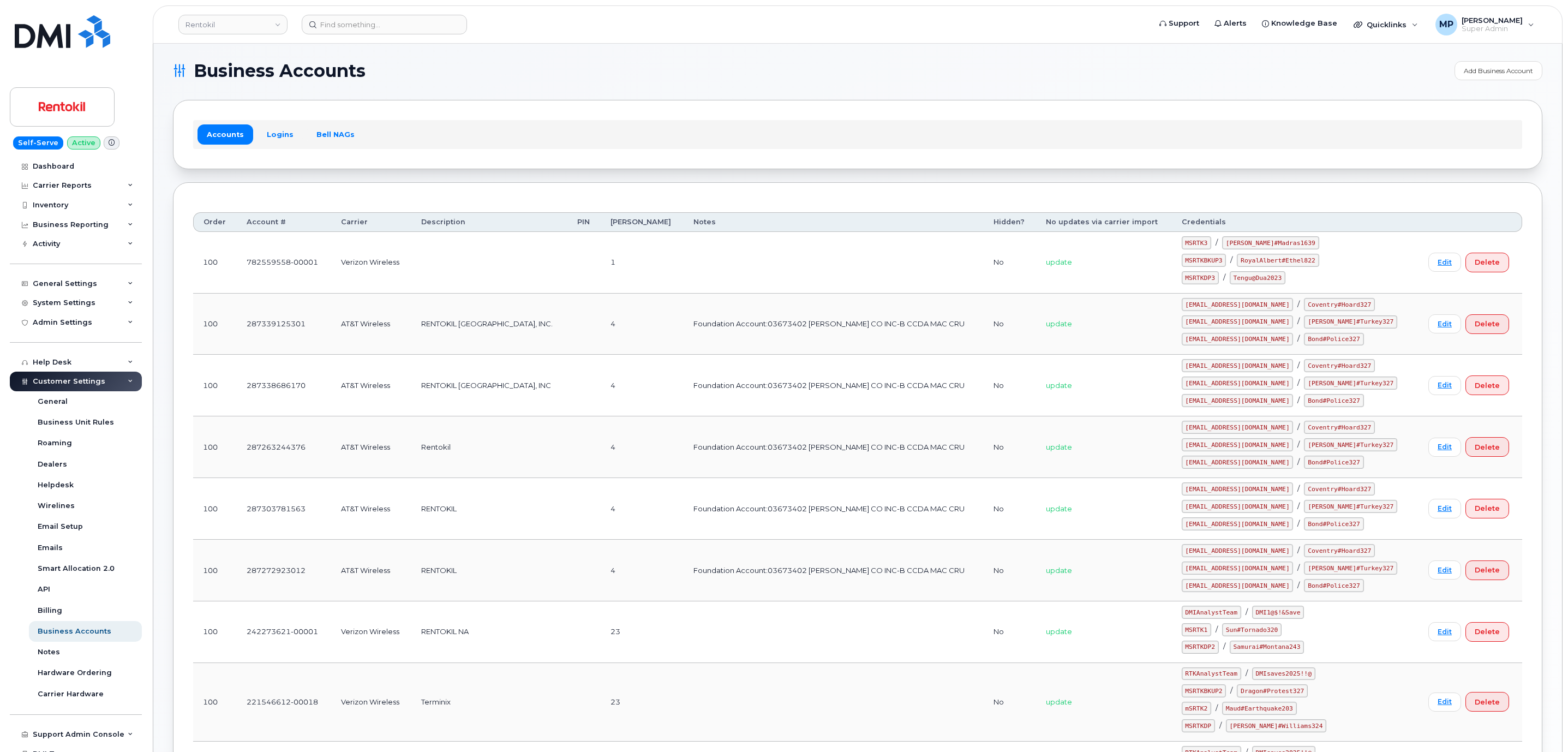
scroll to position [0, 0]
